Goal: Task Accomplishment & Management: Manage account settings

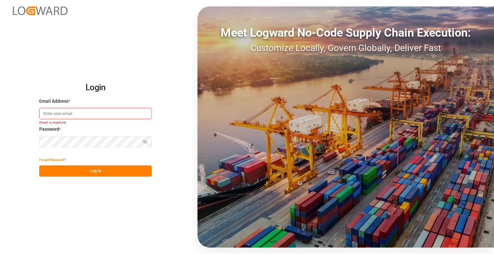
click at [73, 112] on input at bounding box center [95, 113] width 112 height 11
type input "[PERSON_NAME][EMAIL_ADDRESS][DOMAIN_NAME]"
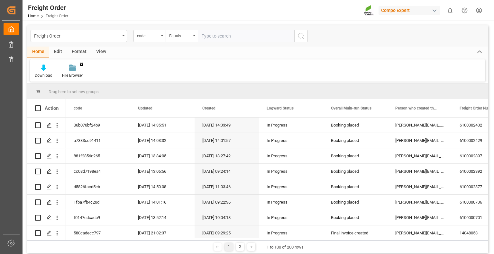
click at [102, 52] on div "View" at bounding box center [101, 52] width 20 height 11
click at [35, 72] on div "Default" at bounding box center [41, 71] width 22 height 14
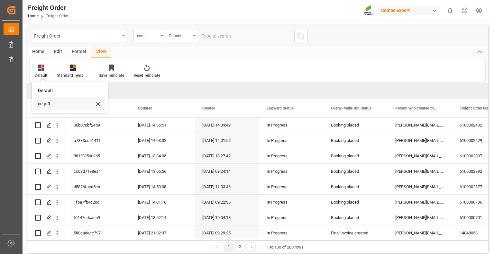
click at [37, 104] on div "ce pl3" at bounding box center [70, 103] width 70 height 13
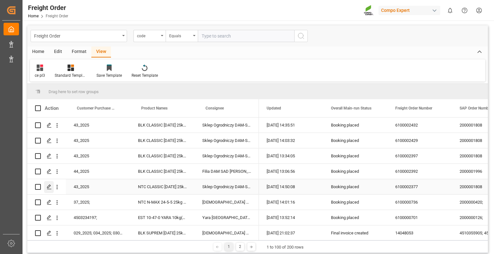
click at [49, 187] on polygon "Press SPACE to select this row." at bounding box center [48, 186] width 3 height 3
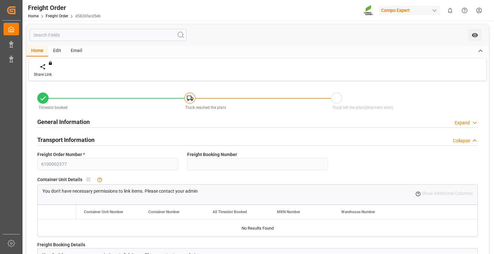
type input "0"
type input "24288"
type input "0"
type input "24288"
type input "[DATE] 01:00"
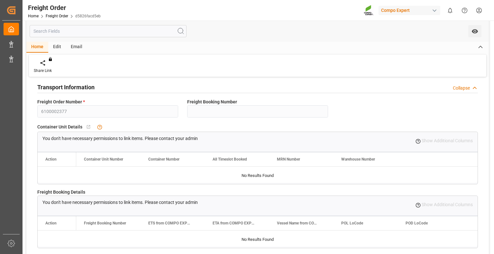
scroll to position [32, 0]
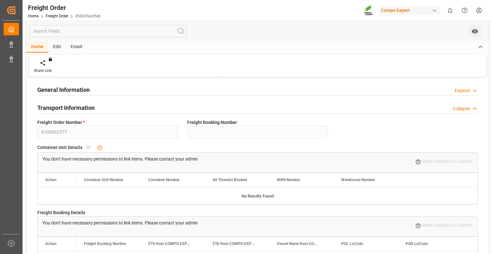
click at [465, 90] on div "Expand" at bounding box center [461, 90] width 15 height 7
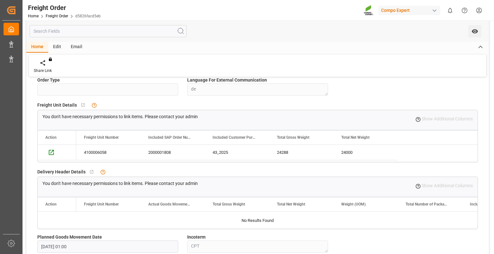
scroll to position [257, 0]
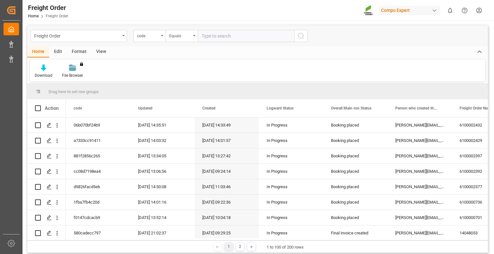
click at [96, 53] on div "View" at bounding box center [101, 52] width 20 height 11
click at [38, 72] on div "Default" at bounding box center [41, 71] width 22 height 14
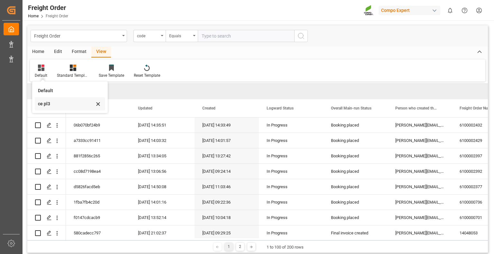
click at [42, 102] on div "ce pl3" at bounding box center [66, 104] width 56 height 7
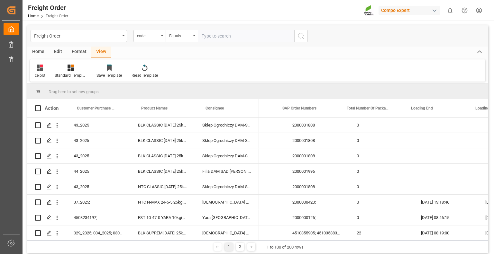
scroll to position [0, 201]
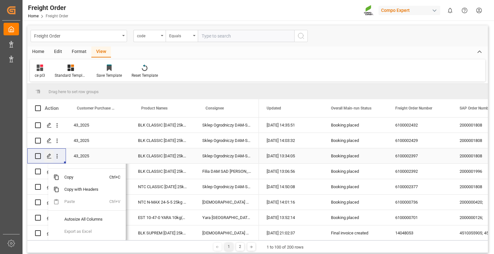
click at [47, 156] on icon "Press SPACE to select this row." at bounding box center [49, 156] width 5 height 5
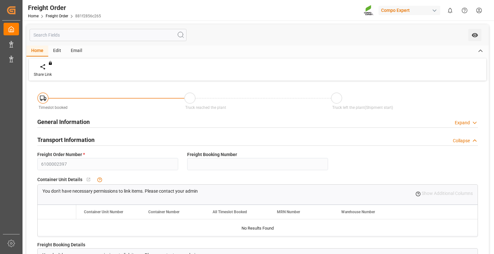
type input "0"
type input "27981.8"
type input "0"
type input "[DATE] 01:00"
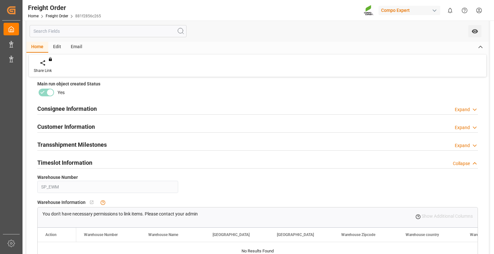
click at [118, 163] on div "Timeslot Information Collapse" at bounding box center [257, 162] width 440 height 12
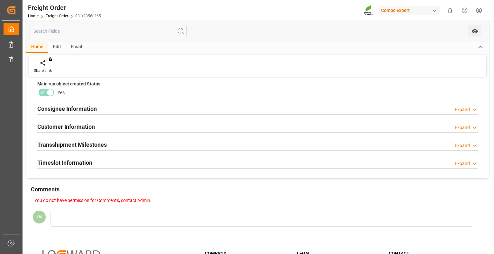
click at [118, 163] on div "Timeslot Information Expand" at bounding box center [257, 162] width 440 height 12
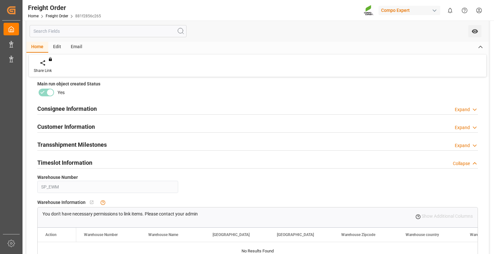
click at [117, 143] on div "Transshipment Milestones Expand" at bounding box center [257, 144] width 440 height 12
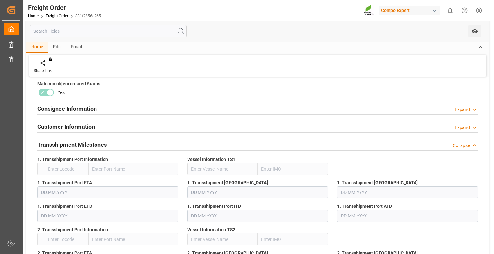
click at [117, 144] on div "Transshipment Milestones Collapse" at bounding box center [257, 144] width 440 height 12
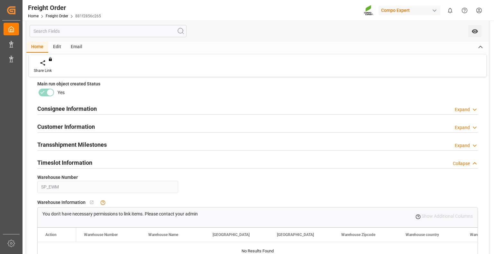
click at [120, 129] on div "Customer Information Expand" at bounding box center [257, 126] width 440 height 12
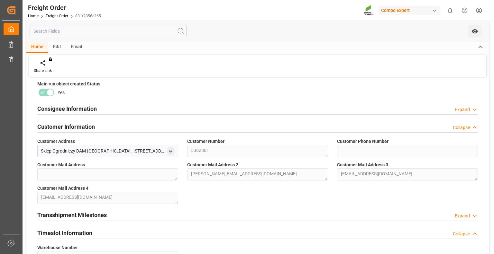
click at [120, 129] on div "Customer Information Collapse" at bounding box center [257, 126] width 440 height 12
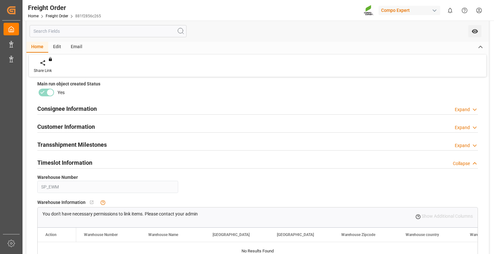
click at [121, 111] on div "Consignee Information Expand" at bounding box center [257, 108] width 440 height 12
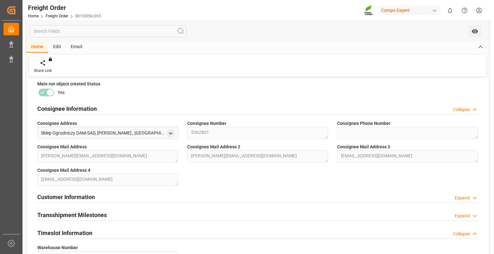
click at [121, 111] on div "Consignee Information Collapse" at bounding box center [257, 108] width 440 height 12
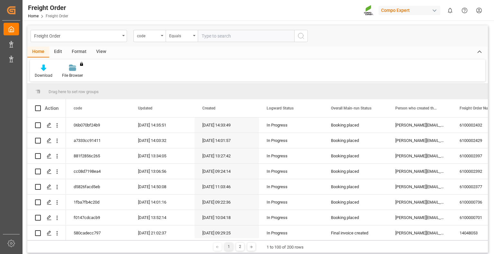
click at [102, 50] on div "View" at bounding box center [101, 52] width 20 height 11
click at [44, 72] on div "Default" at bounding box center [41, 71] width 22 height 14
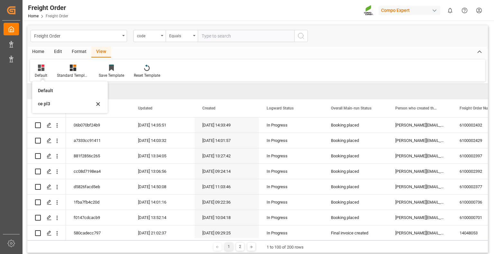
click at [42, 101] on div "ce pl3" at bounding box center [66, 104] width 56 height 7
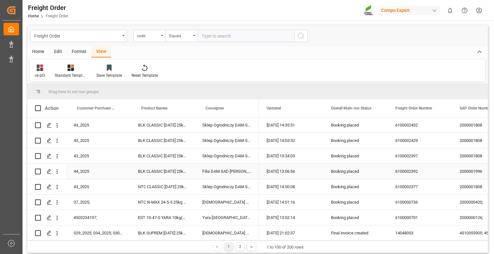
click at [78, 172] on div "44_2025" at bounding box center [98, 171] width 64 height 15
click at [51, 173] on div "Press SPACE to select this row." at bounding box center [49, 172] width 10 height 12
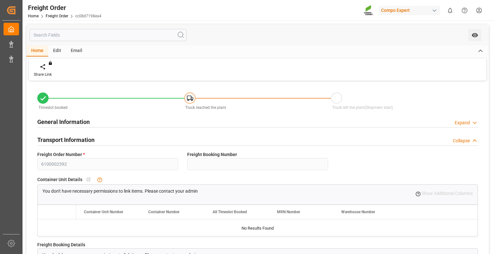
type input "0"
type input "24288"
type input "0"
type input "24288"
type input "[DATE] 01:00"
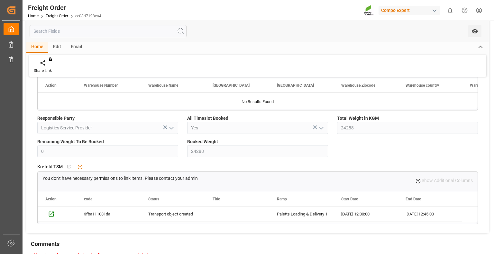
scroll to position [707, 0]
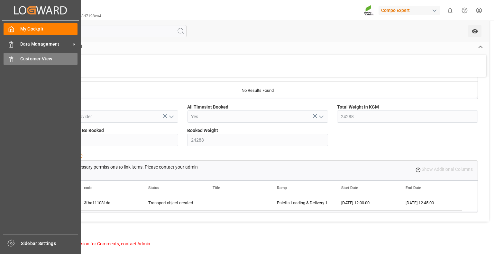
click at [13, 60] on icon at bounding box center [11, 59] width 6 height 6
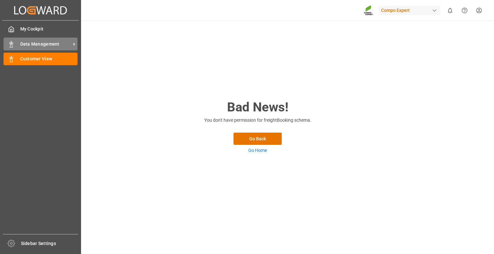
click at [14, 47] on div "Data Management Data Management" at bounding box center [41, 44] width 74 height 13
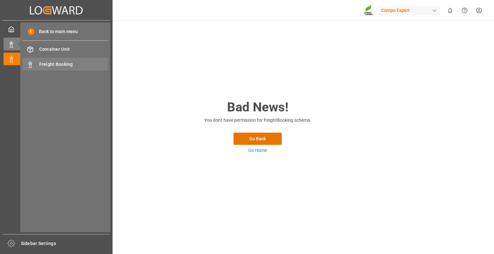
click at [53, 60] on div "Freight Booking Freight Booking" at bounding box center [64, 64] width 85 height 13
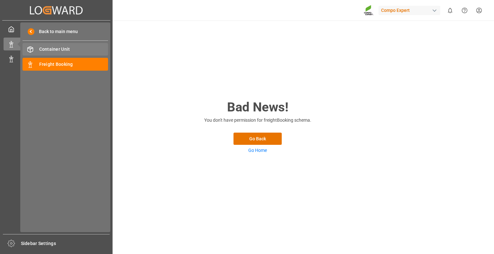
click at [62, 51] on span "Container Unit" at bounding box center [73, 49] width 69 height 7
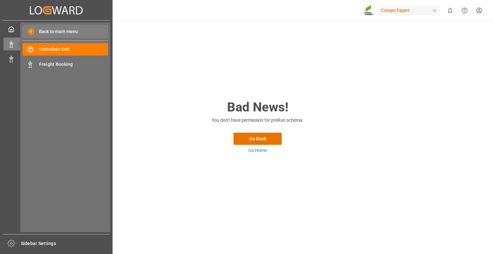
click at [37, 36] on div "Back to main menu" at bounding box center [64, 31] width 85 height 13
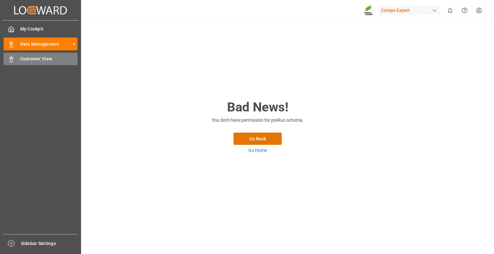
click at [32, 57] on span "Customer View" at bounding box center [49, 59] width 58 height 7
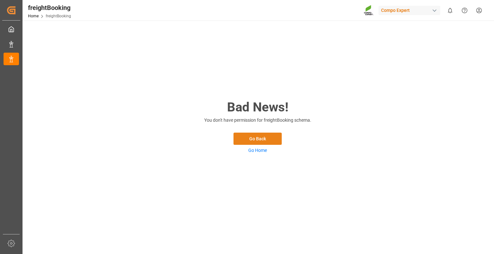
click at [266, 136] on button "Go Back" at bounding box center [257, 139] width 48 height 12
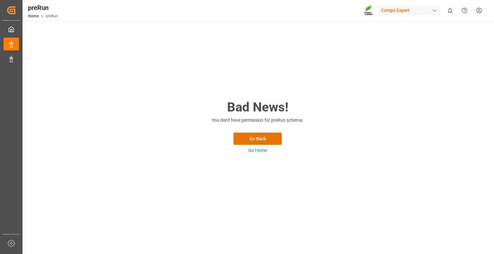
click at [256, 152] on link "Go Home" at bounding box center [257, 150] width 19 height 5
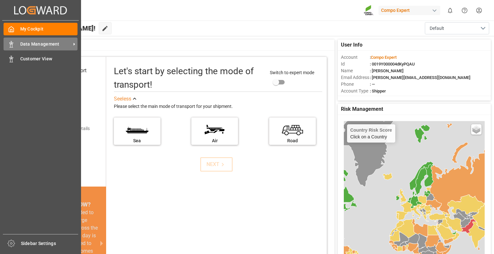
click at [29, 46] on span "Data Management" at bounding box center [45, 44] width 51 height 7
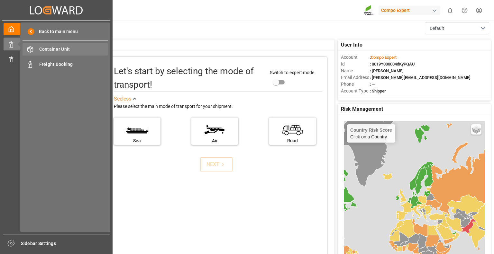
click at [48, 47] on span "Container Unit" at bounding box center [73, 49] width 69 height 7
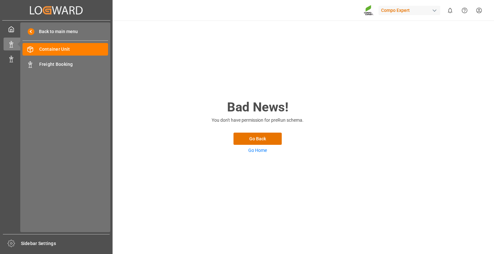
click at [15, 11] on div "Created by potrace 1.15, written by [PERSON_NAME] [DATE]-[DATE] Created by potr…" at bounding box center [56, 10] width 108 height 20
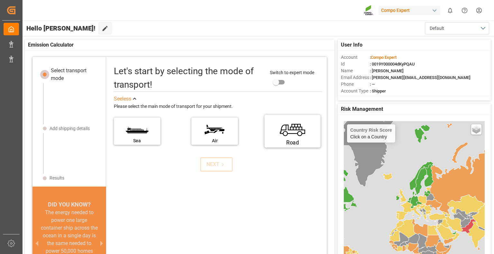
click at [277, 136] on label "Road" at bounding box center [292, 129] width 48 height 27
click at [0, 0] on input "Road" at bounding box center [0, 0] width 0 height 0
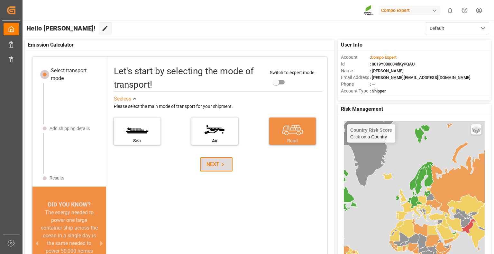
click at [219, 163] on icon at bounding box center [222, 164] width 7 height 7
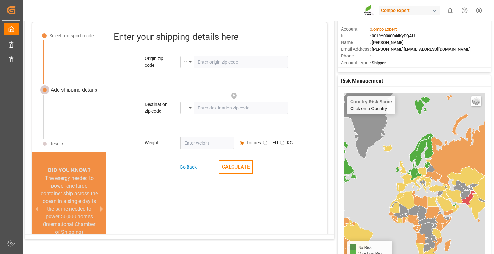
scroll to position [30, 0]
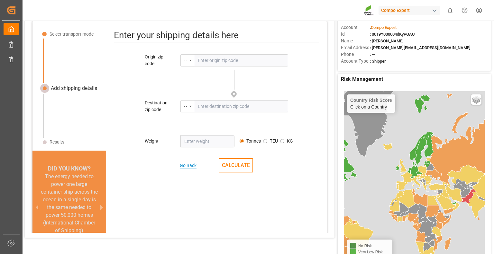
click at [180, 162] on div "Go Back" at bounding box center [188, 165] width 17 height 7
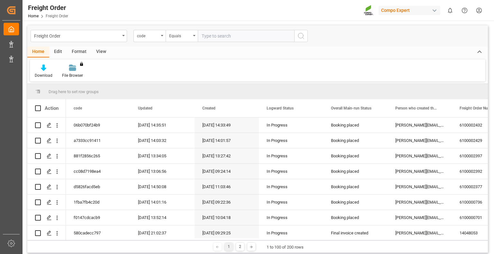
click at [96, 54] on div "View" at bounding box center [101, 52] width 20 height 11
click at [50, 72] on div "Default" at bounding box center [41, 71] width 22 height 14
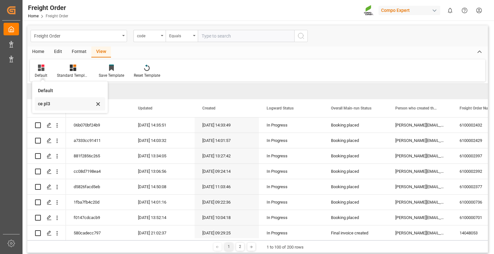
click at [46, 105] on div "ce pl3" at bounding box center [66, 104] width 56 height 7
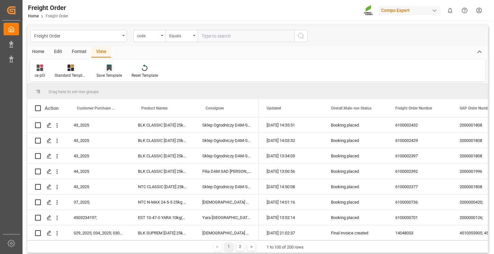
click at [108, 69] on icon at bounding box center [109, 68] width 5 height 5
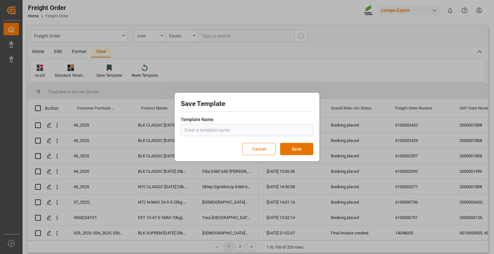
click at [262, 151] on button "Cancel" at bounding box center [258, 149] width 33 height 12
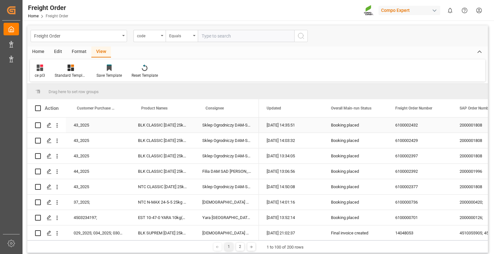
click at [82, 126] on div "43_2025" at bounding box center [98, 125] width 64 height 15
click at [50, 128] on icon "Press SPACE to select this row." at bounding box center [49, 125] width 5 height 5
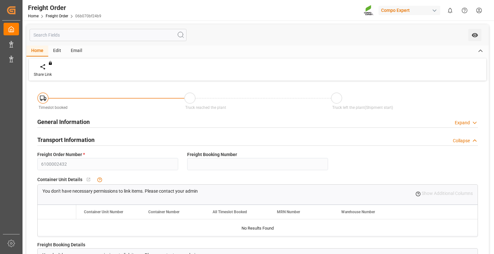
type input "0"
type input "24945.8"
type input "0"
type input "09.10.2025 01:00"
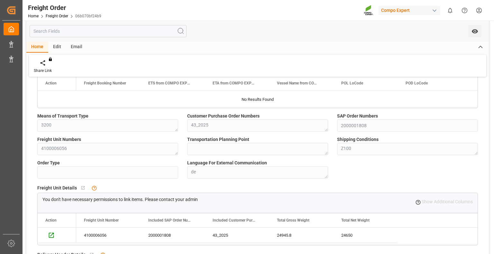
scroll to position [64, 0]
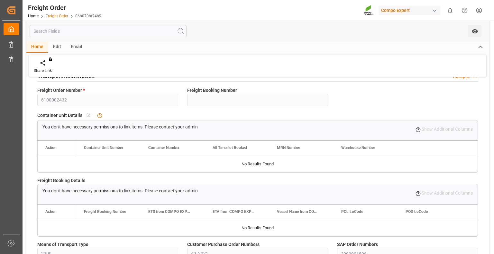
click at [63, 16] on link "Freight Order" at bounding box center [57, 16] width 22 height 4
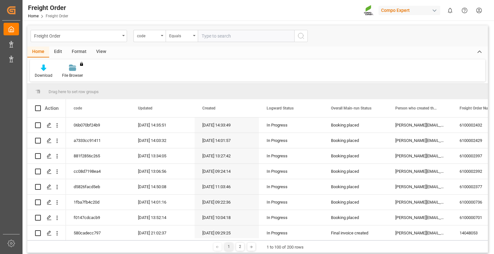
drag, startPoint x: 98, startPoint y: 55, endPoint x: 94, endPoint y: 56, distance: 3.9
click at [98, 55] on div "View" at bounding box center [101, 52] width 20 height 11
click at [40, 74] on div "Default" at bounding box center [41, 76] width 13 height 6
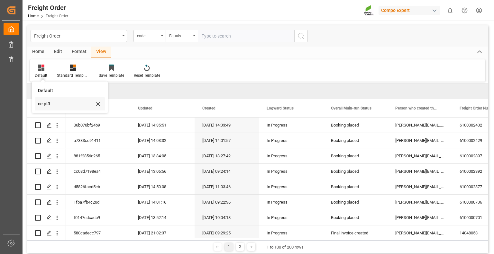
click at [40, 104] on div "ce pl3" at bounding box center [66, 104] width 56 height 7
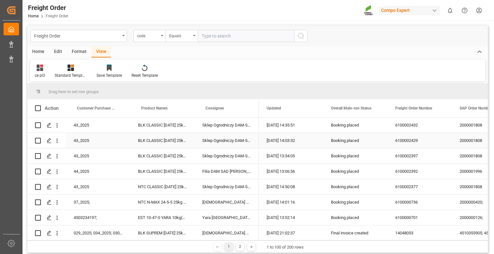
click at [79, 140] on div "43_2025" at bounding box center [98, 140] width 64 height 15
click at [50, 142] on icon "Press SPACE to select this row." at bounding box center [49, 140] width 5 height 5
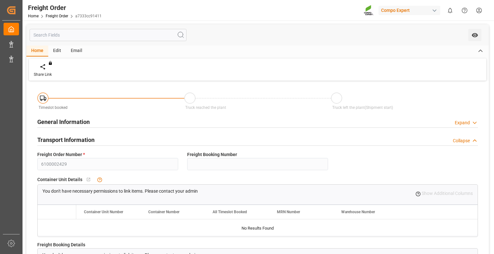
type input "0"
type input "24945.8"
type input "0"
type input "09.10.2025 01:00"
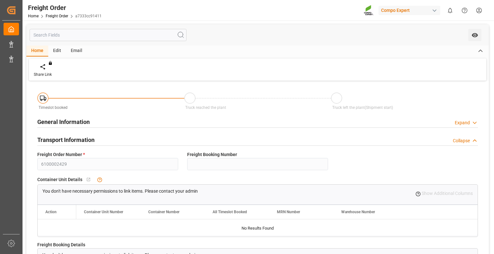
click at [111, 138] on div "Transport Information Collapse" at bounding box center [257, 139] width 440 height 12
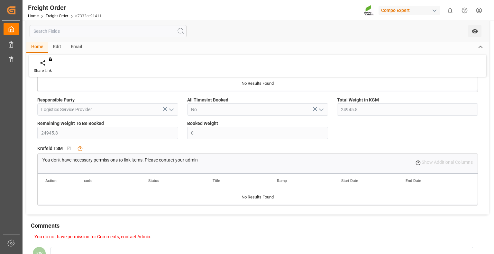
scroll to position [216, 0]
click at [59, 15] on link "Freight Order" at bounding box center [57, 16] width 22 height 4
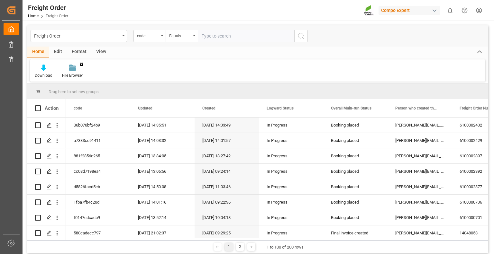
click at [101, 51] on div "View" at bounding box center [101, 52] width 20 height 11
click at [41, 69] on icon at bounding box center [41, 68] width 6 height 6
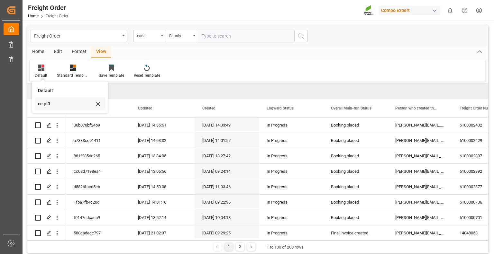
click at [42, 103] on div "ce pl3" at bounding box center [66, 104] width 56 height 7
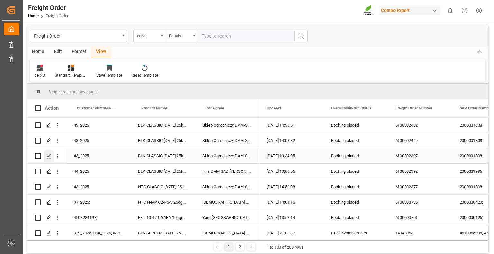
click at [50, 157] on icon "Press SPACE to select this row." at bounding box center [49, 156] width 5 height 5
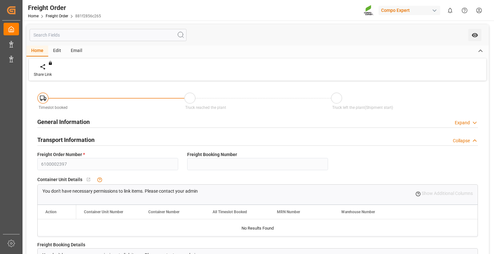
type input "0"
type input "27981.8"
type input "0"
type input "[DATE] 01:00"
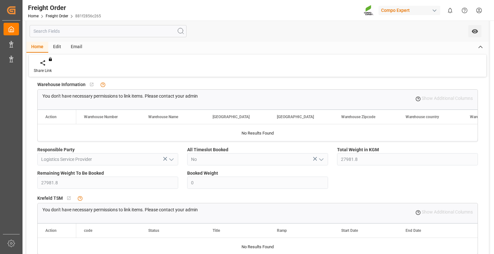
scroll to position [707, 0]
